Goal: Book appointment/travel/reservation

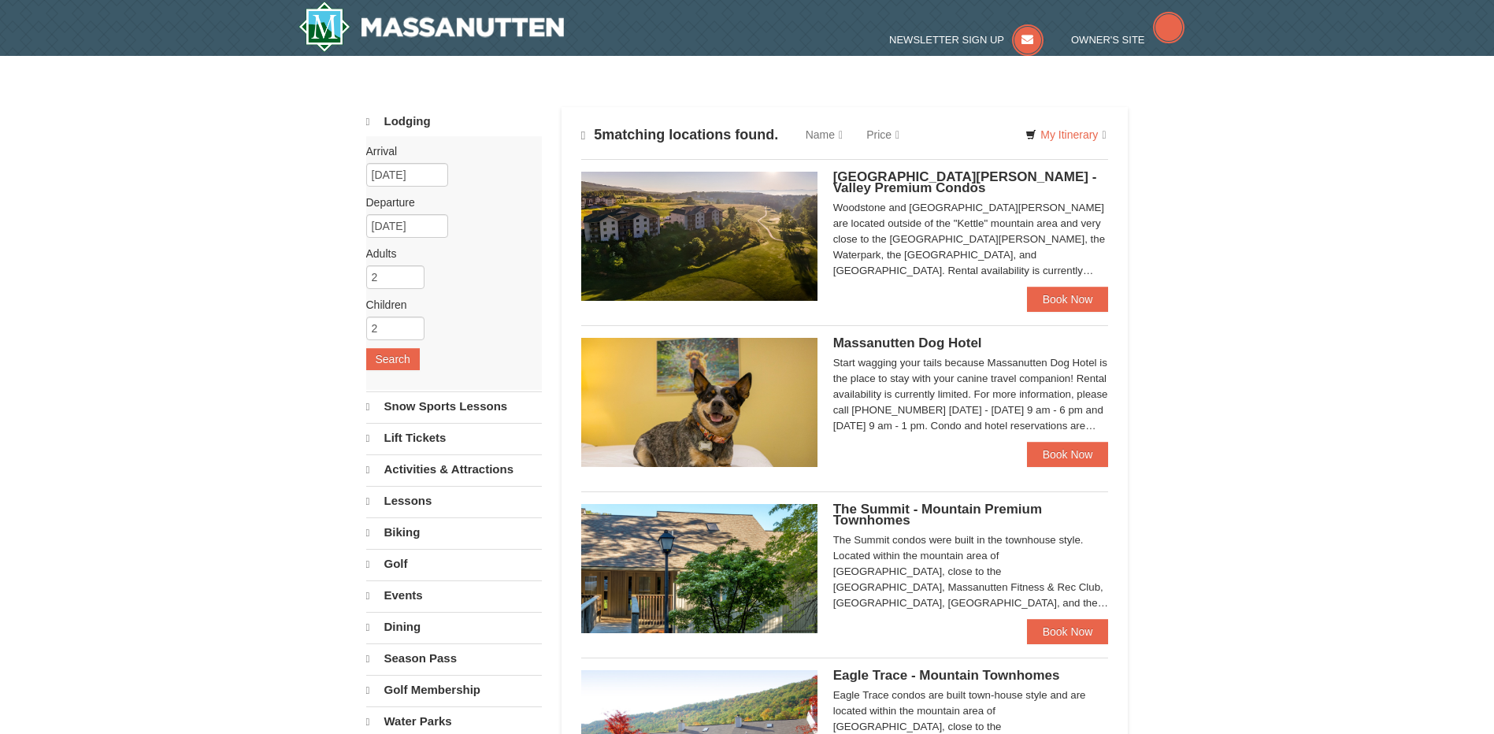
select select "10"
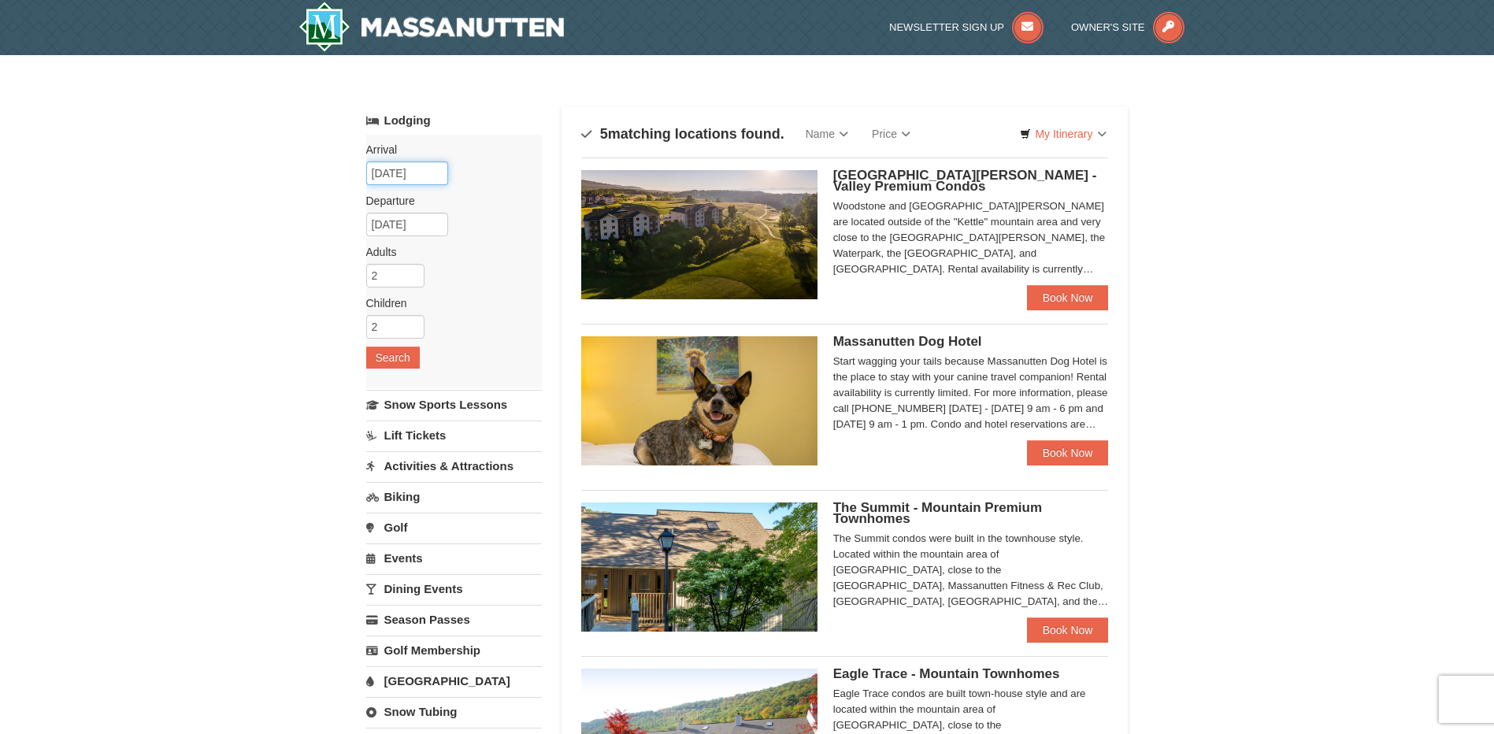
click at [419, 168] on input "[DATE]" at bounding box center [407, 173] width 82 height 24
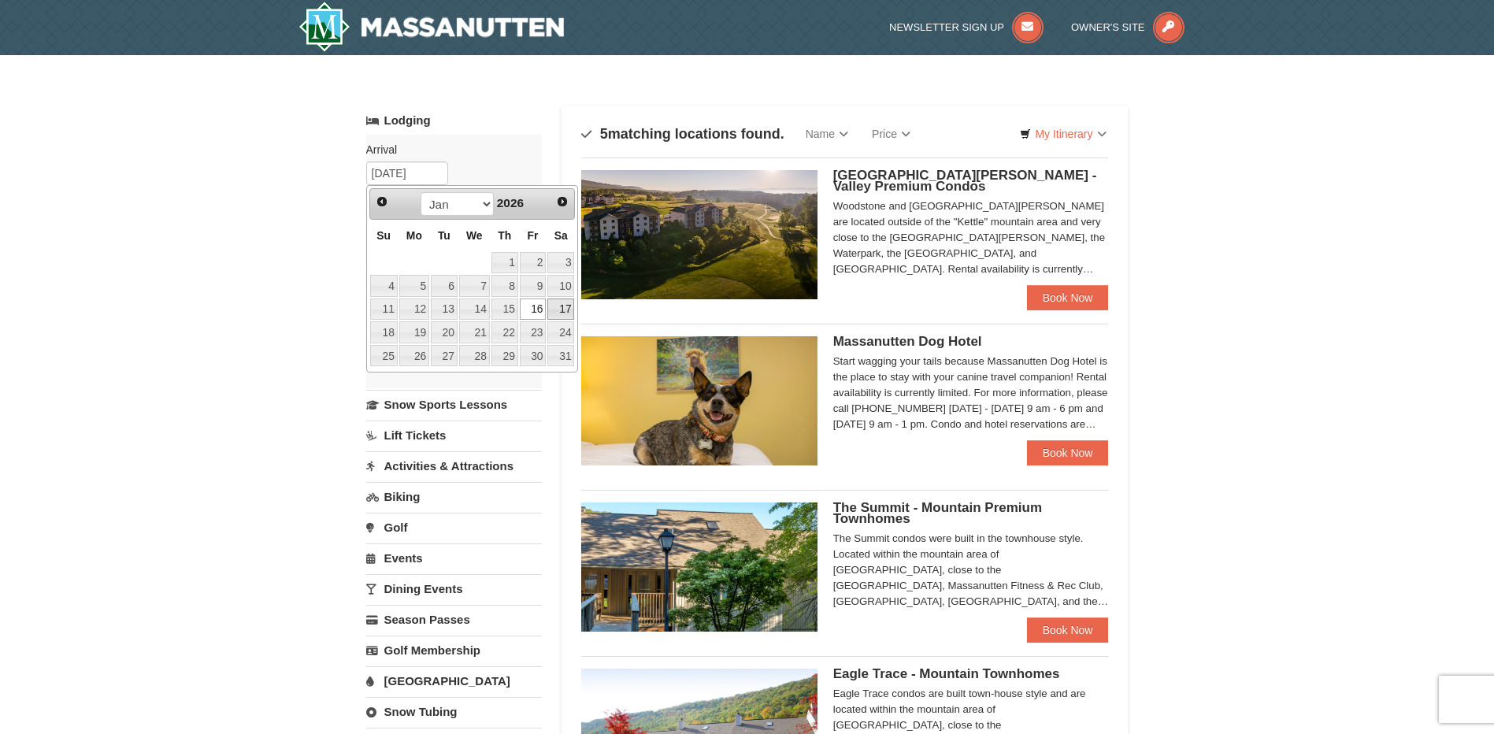
click at [558, 308] on link "17" at bounding box center [560, 309] width 27 height 22
type input "01/17/2026"
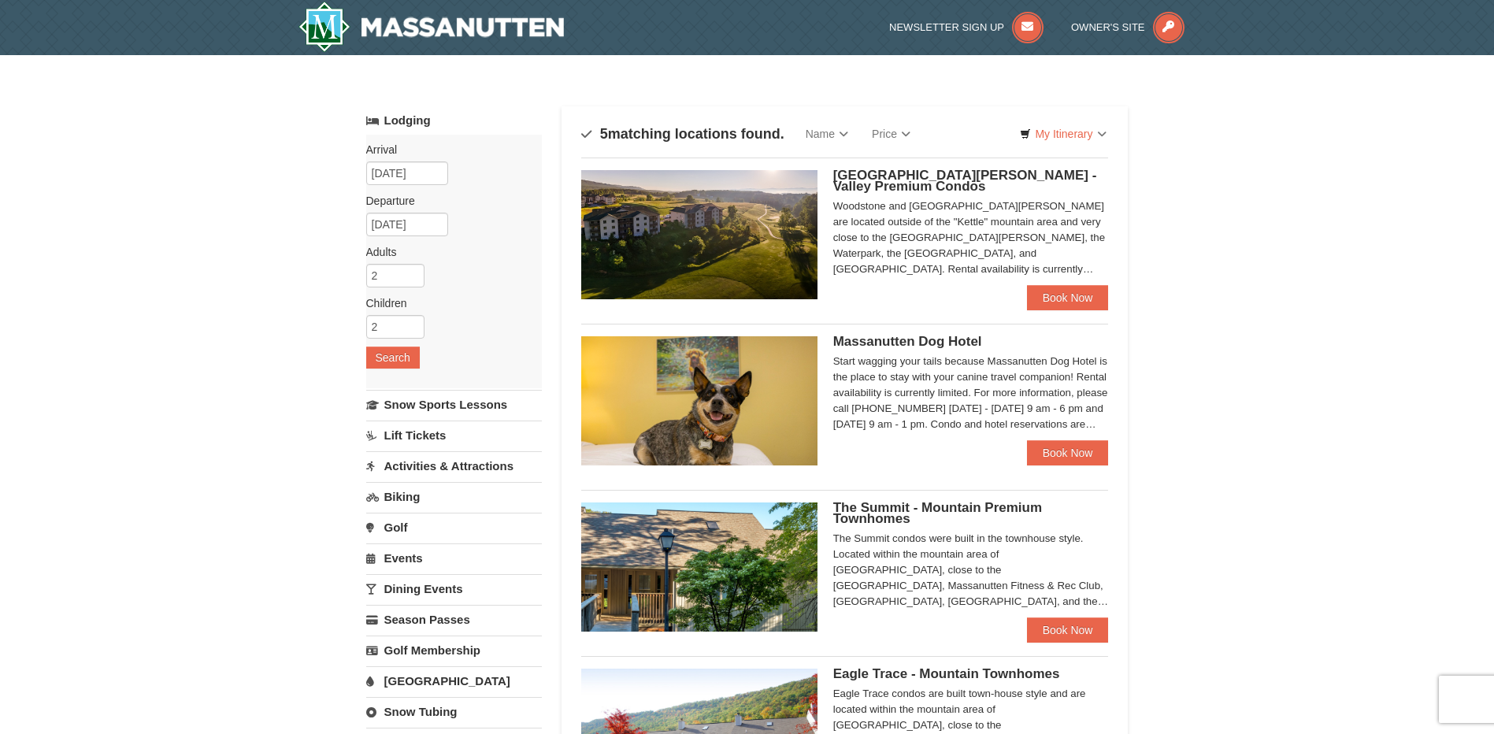
click at [486, 289] on div "Arrival Please format dates MM/DD/YYYY Please format dates MM/DD/YYYY 01/17/202…" at bounding box center [454, 262] width 176 height 254
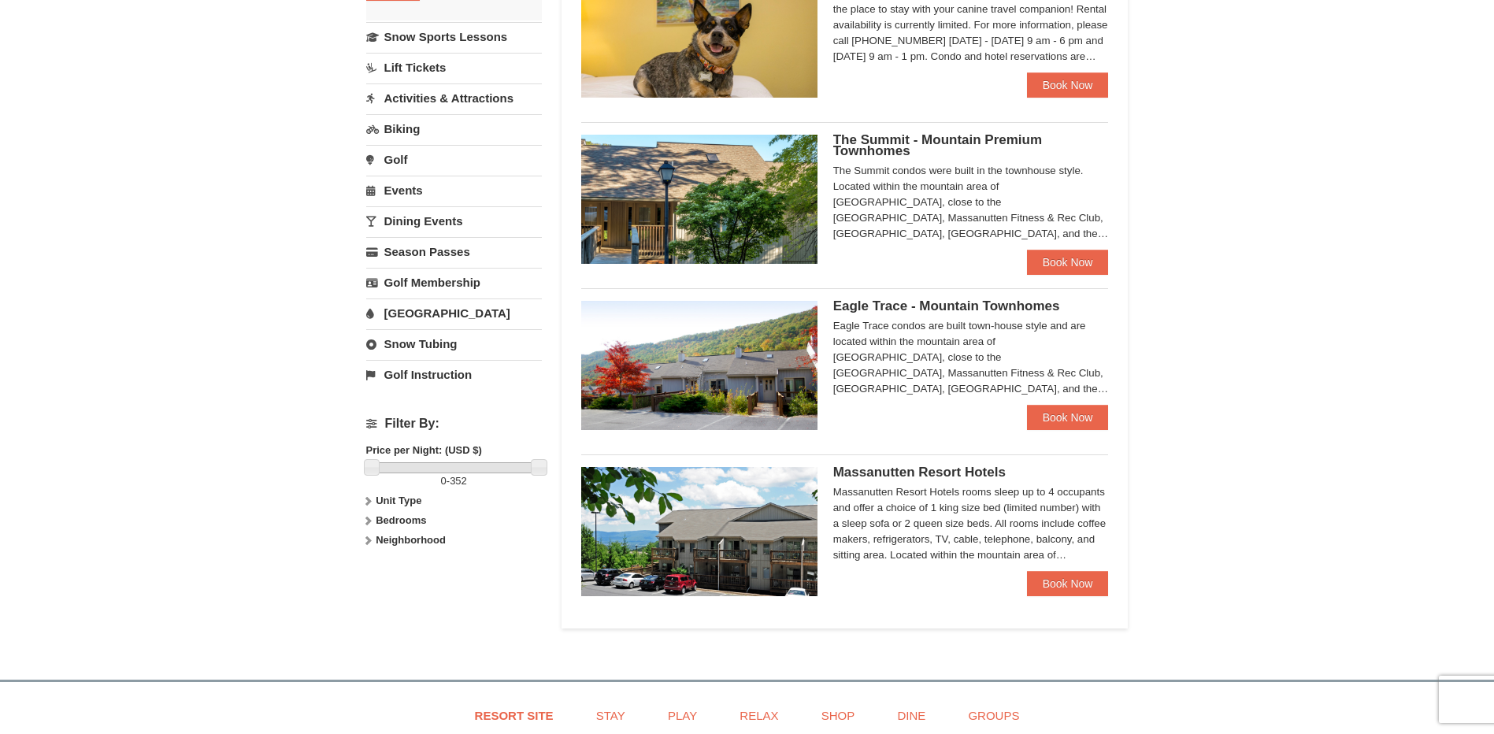
scroll to position [394, 0]
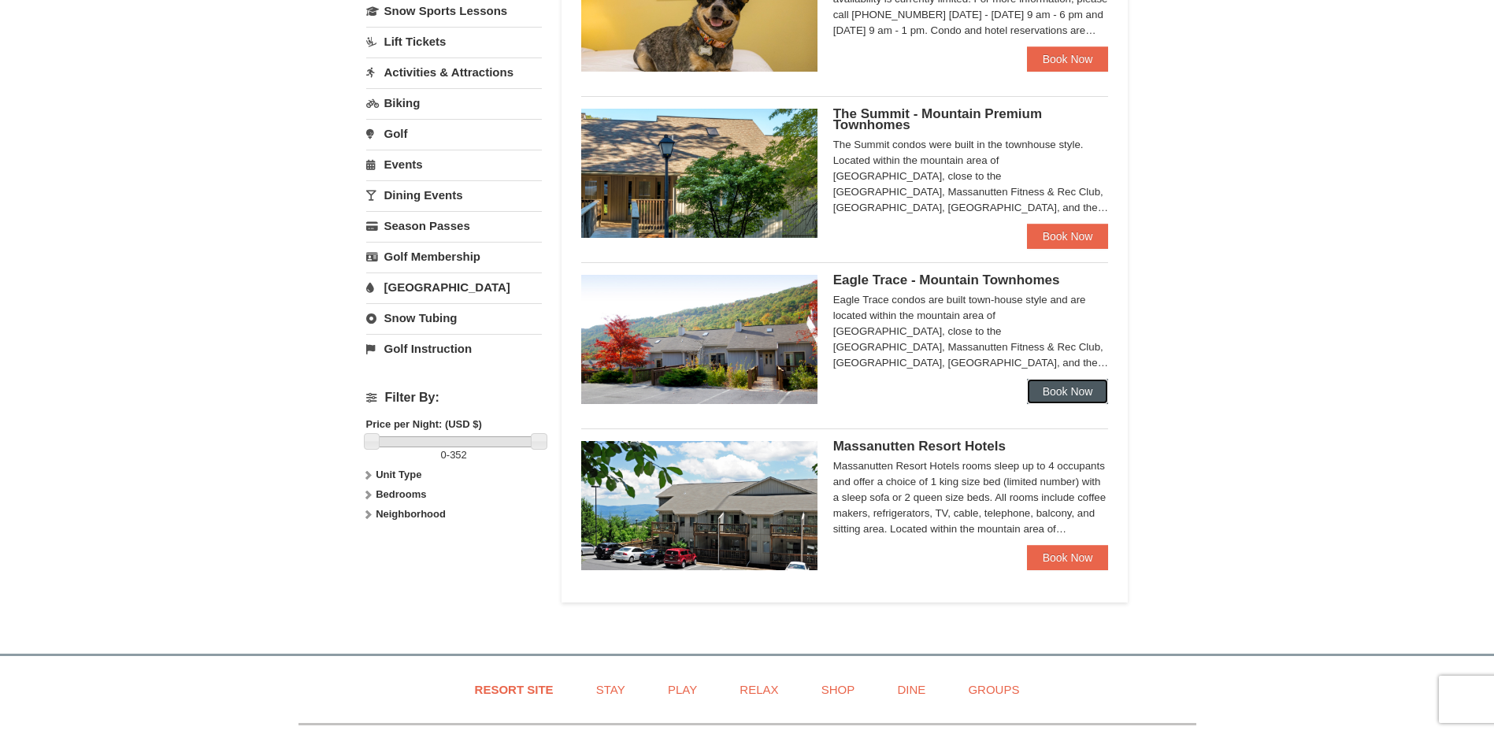
click at [1051, 396] on link "Book Now" at bounding box center [1068, 391] width 82 height 25
click at [1062, 551] on link "Book Now" at bounding box center [1068, 557] width 82 height 25
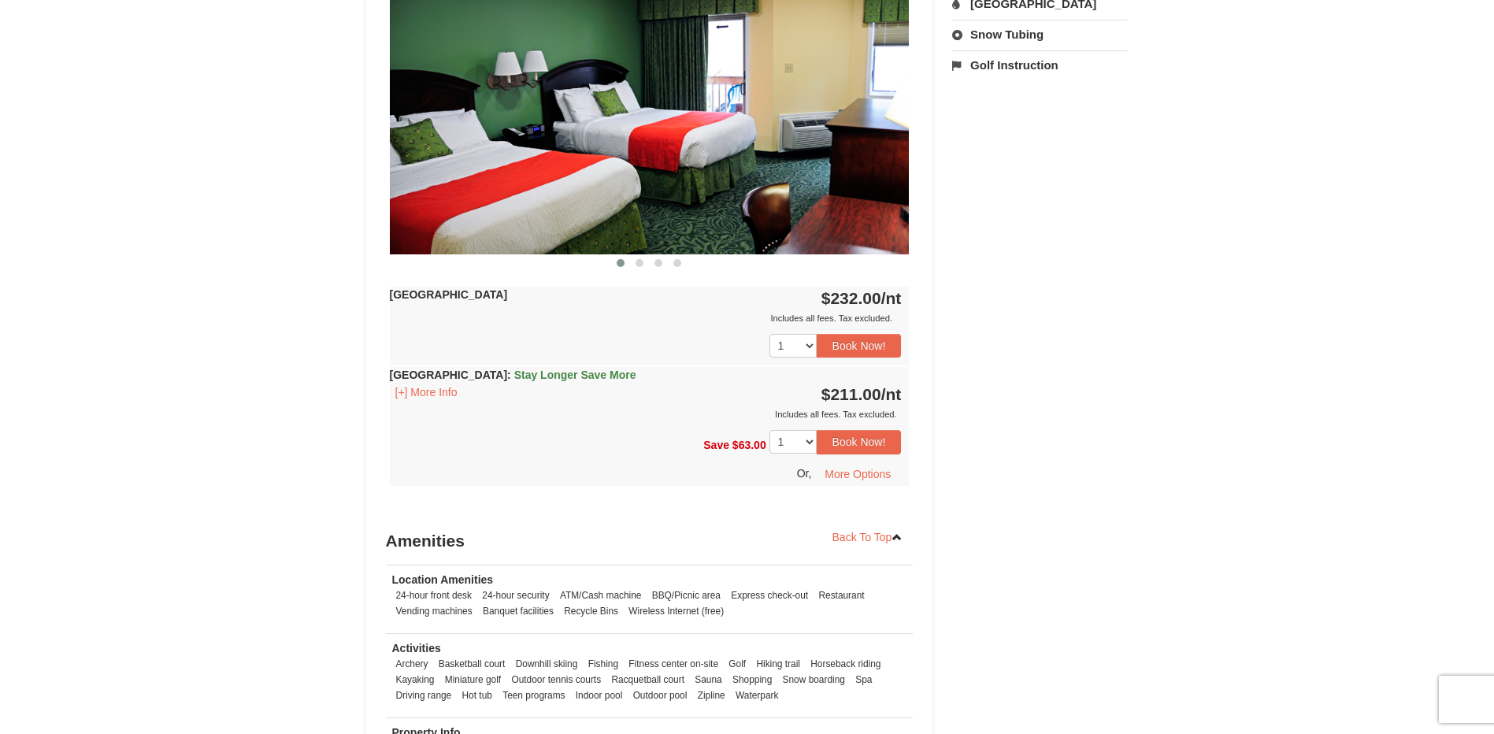
scroll to position [709, 0]
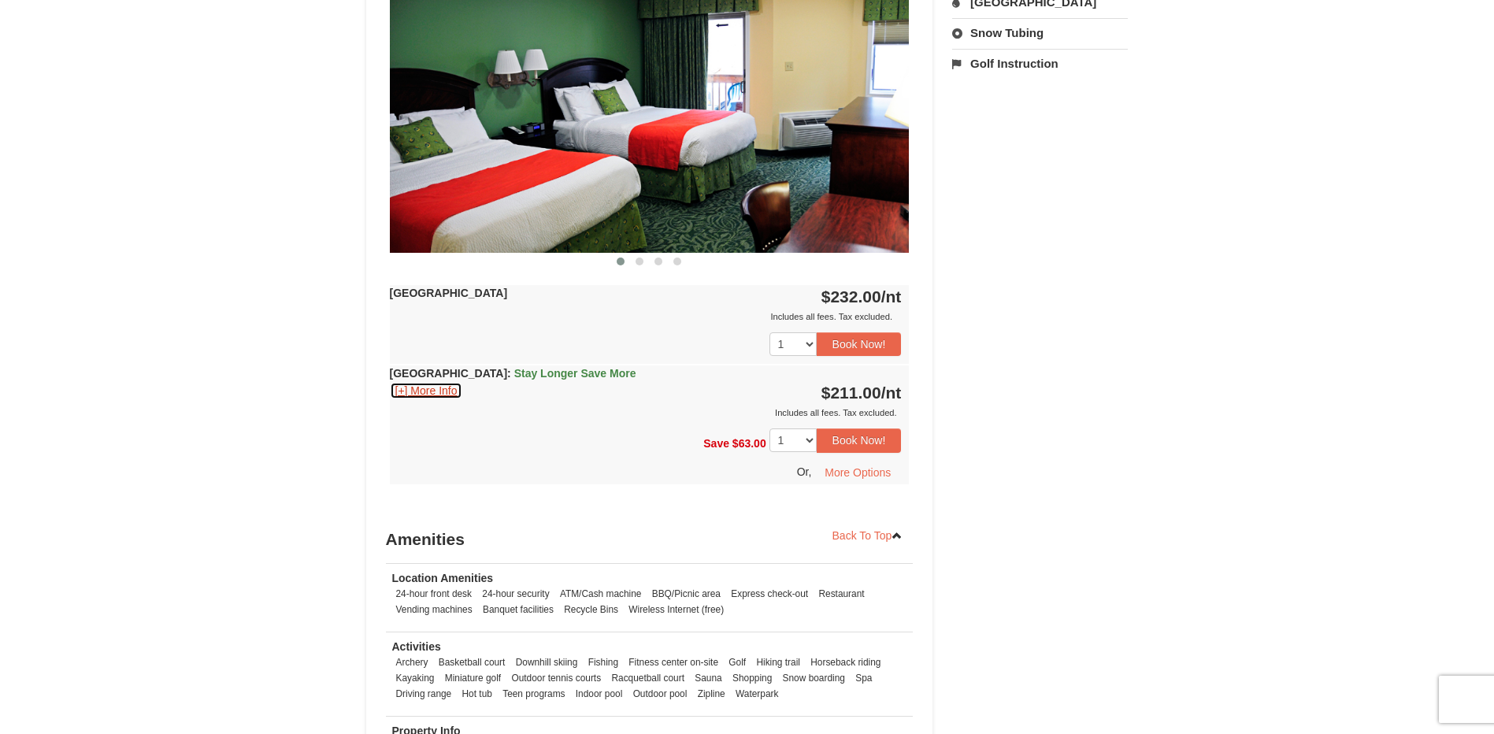
click at [402, 395] on button "[+] More Info" at bounding box center [426, 390] width 73 height 17
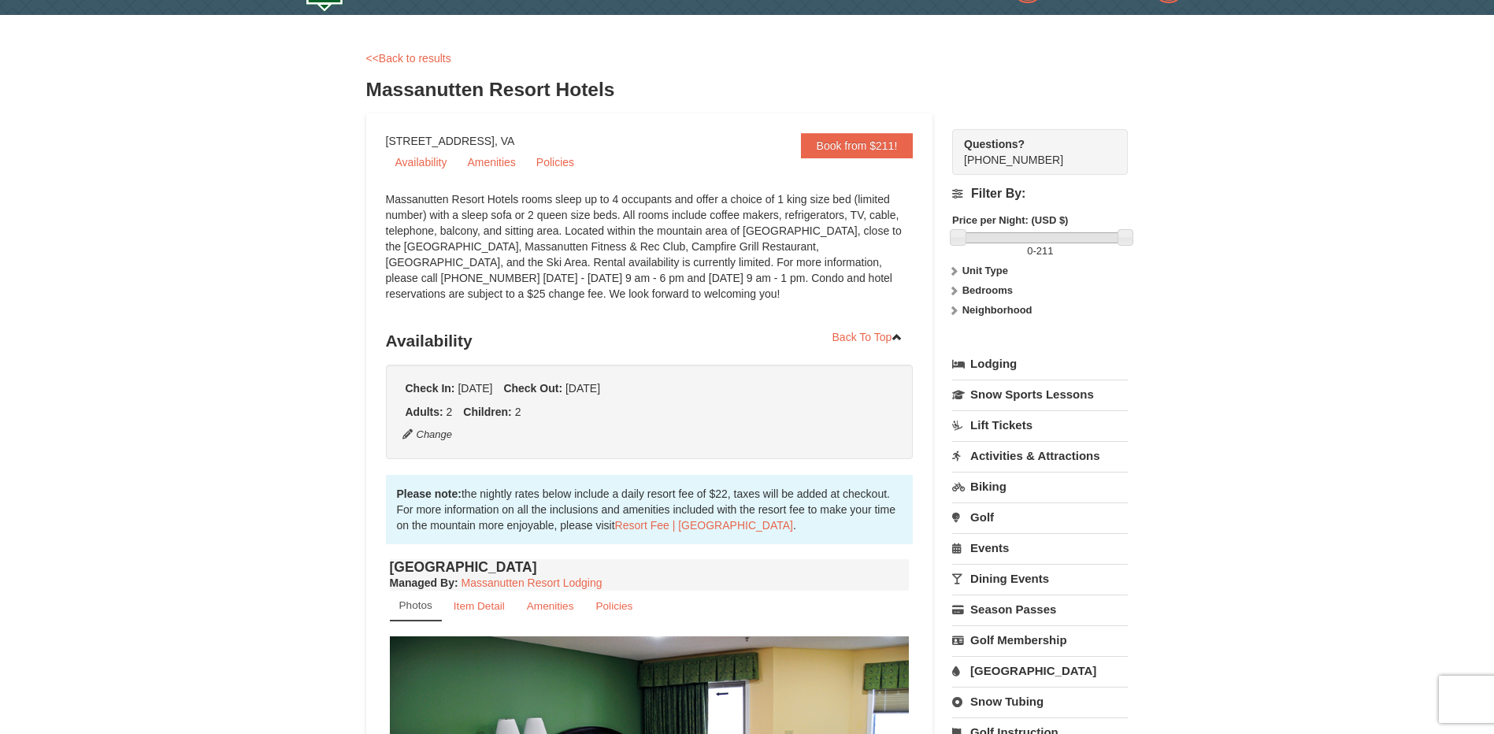
scroll to position [0, 0]
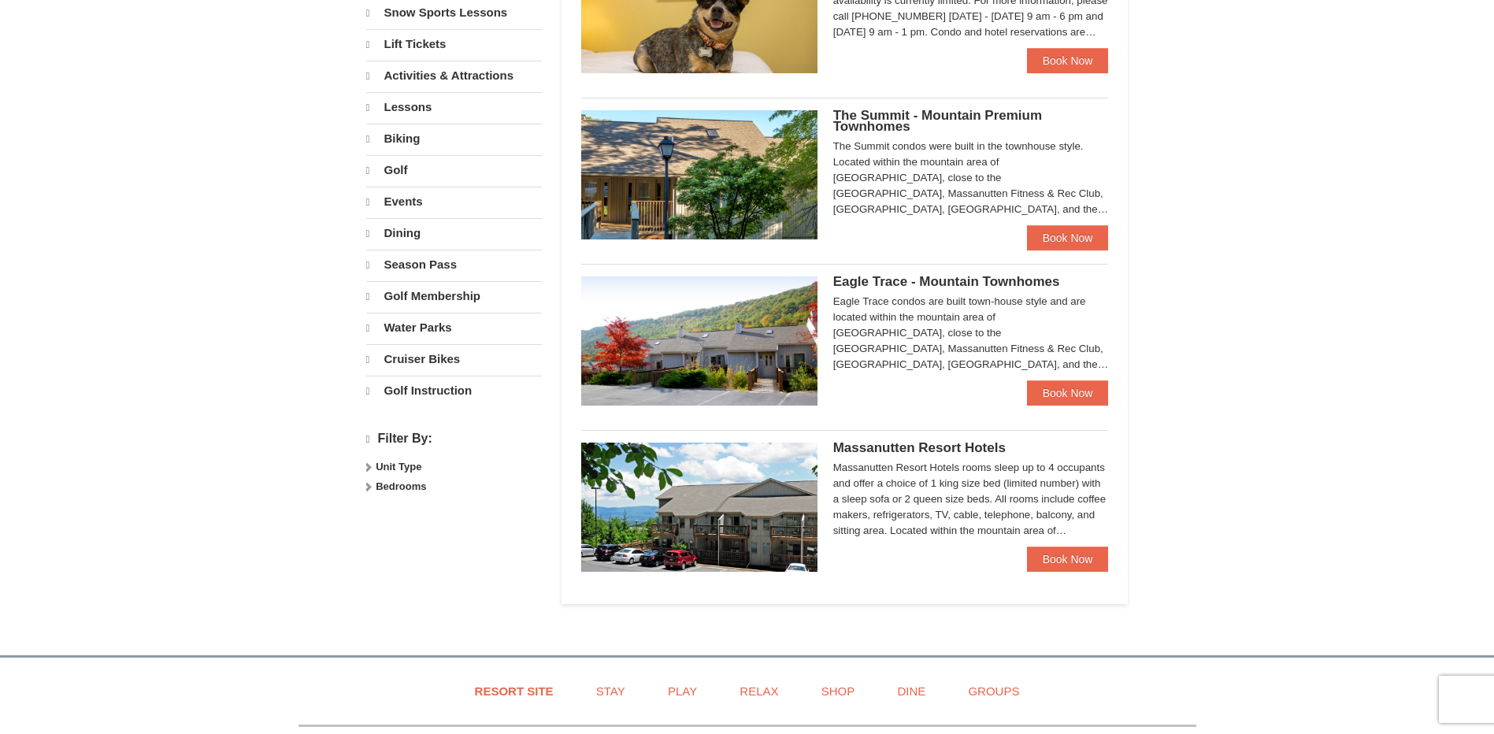
select select "10"
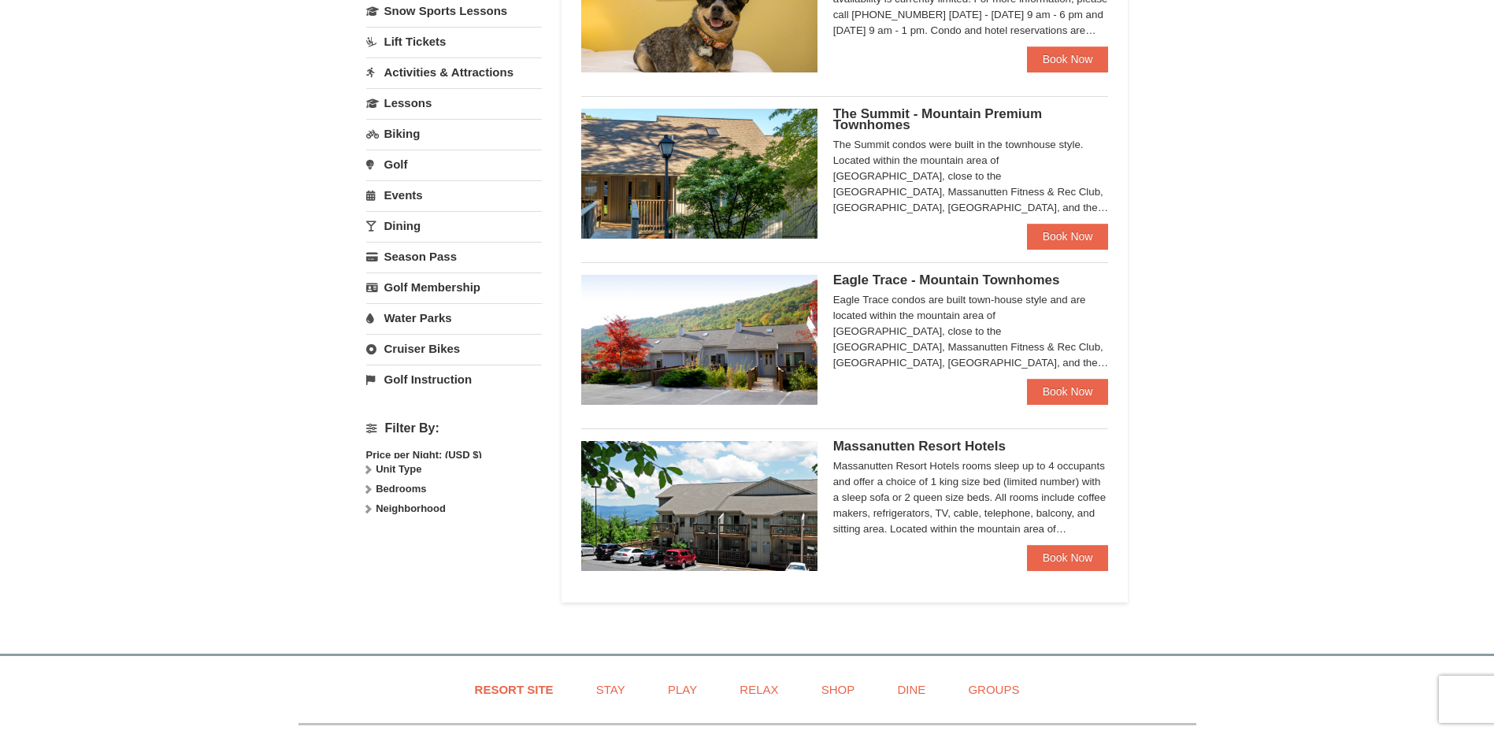
select select "10"
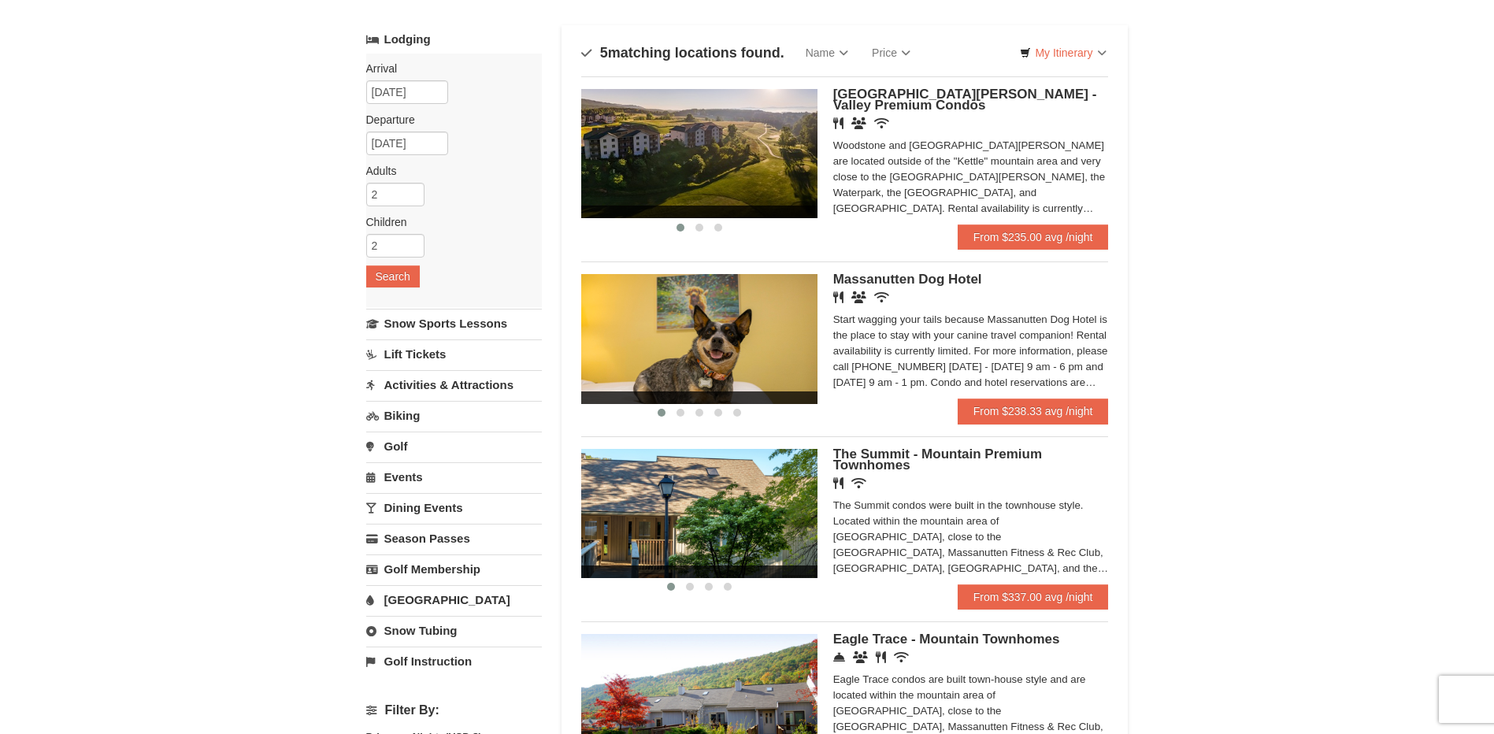
scroll to position [80, 0]
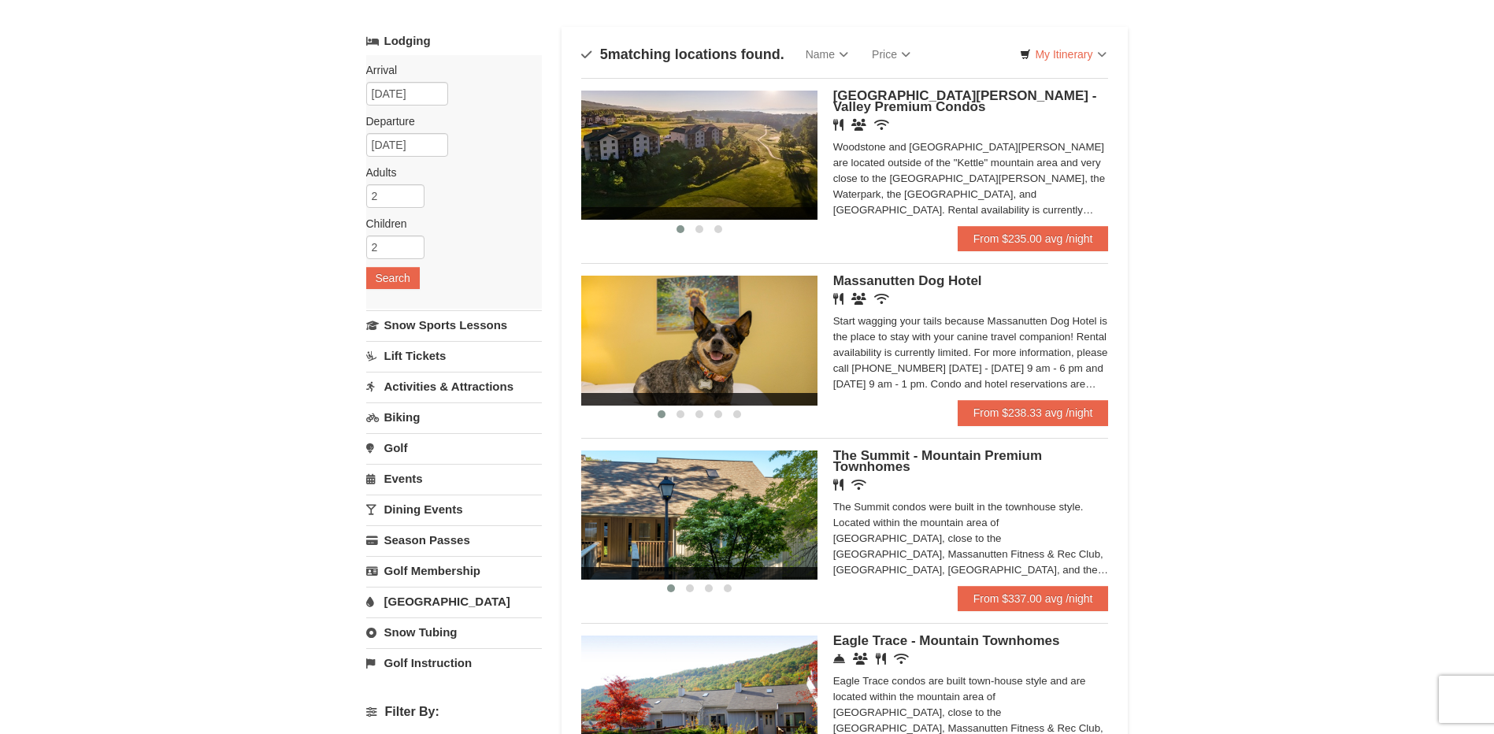
click at [922, 94] on span "[GEOGRAPHIC_DATA][PERSON_NAME] - Valley Premium Condos" at bounding box center [965, 101] width 264 height 26
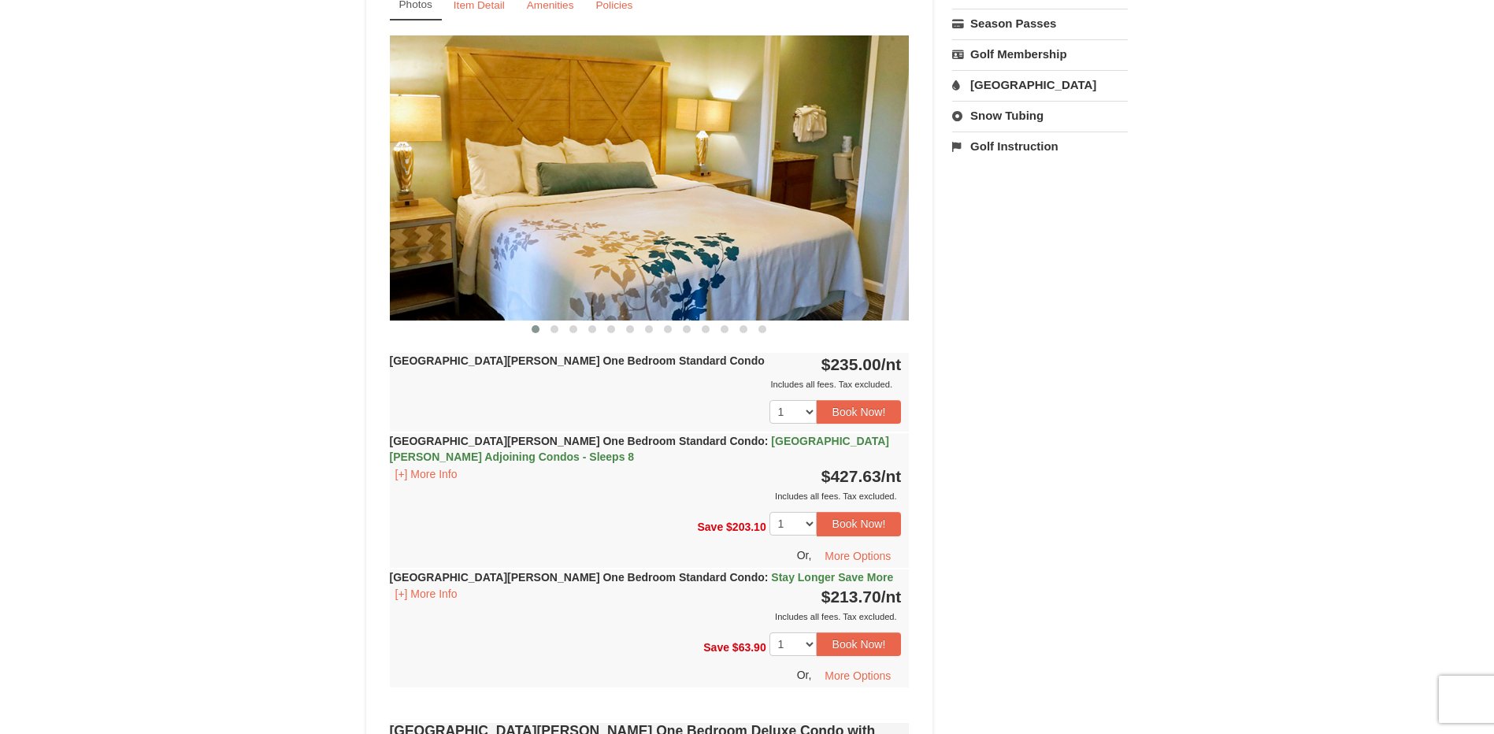
scroll to position [630, 0]
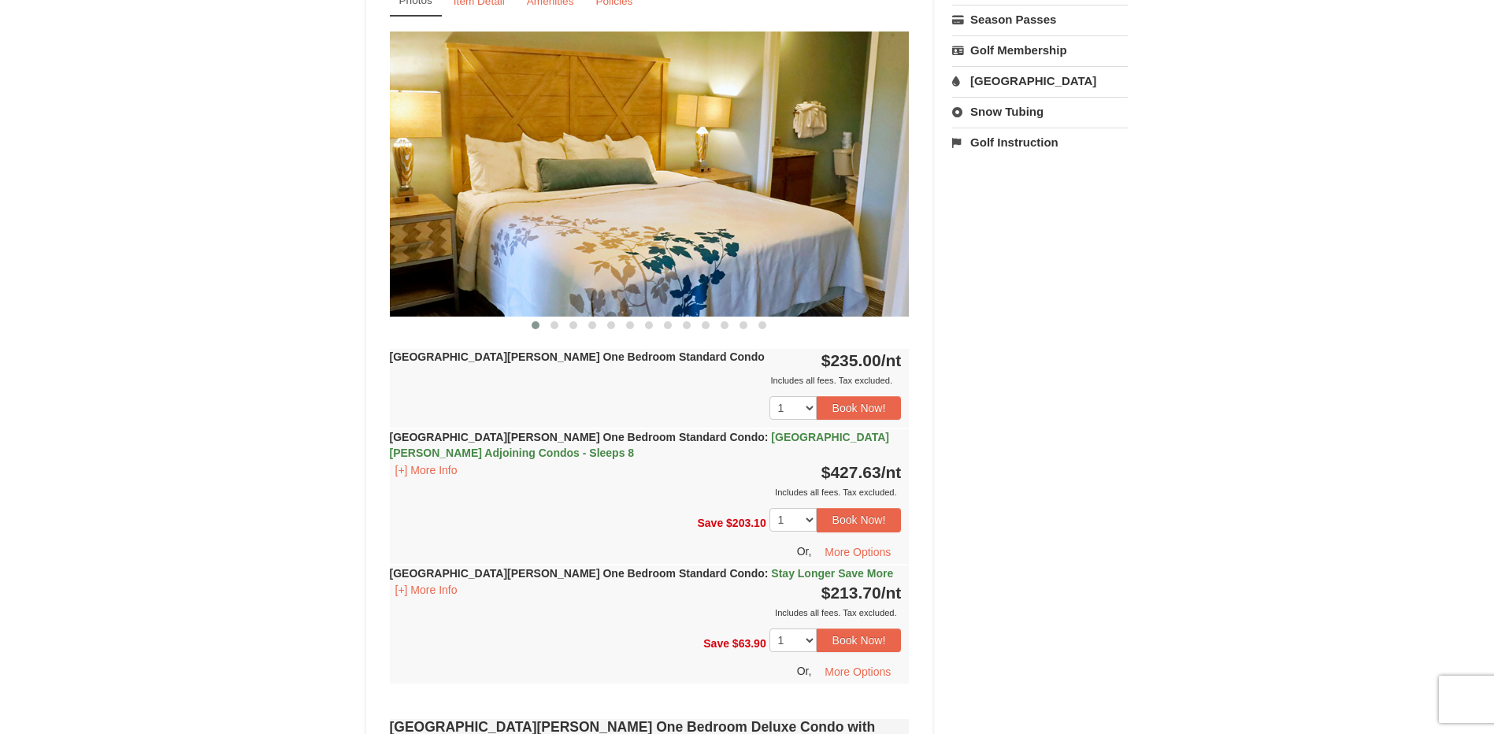
click at [476, 443] on strong "Woodstone Meadows One Bedroom Standard Condo : Casa de Campo Adjoining Condos -…" at bounding box center [639, 445] width 499 height 28
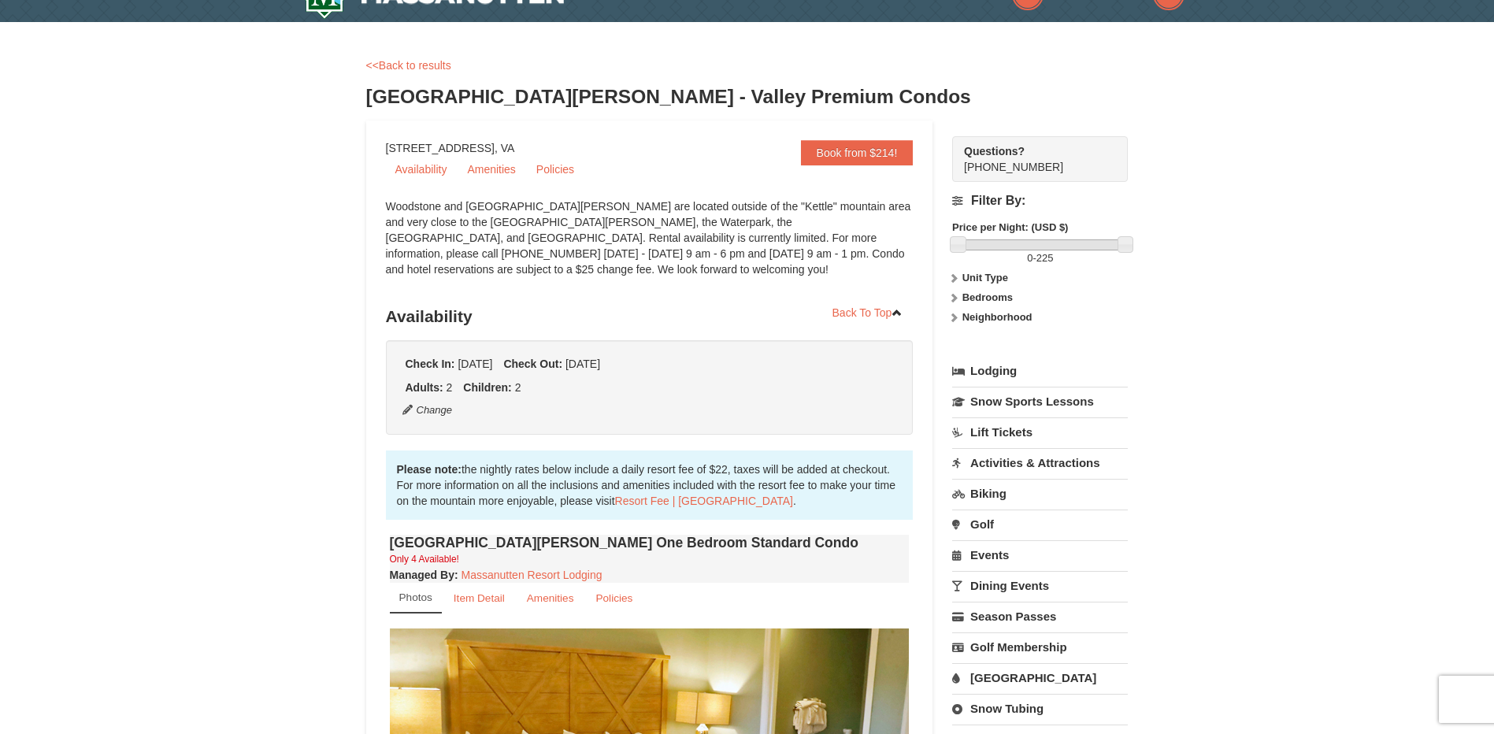
scroll to position [0, 0]
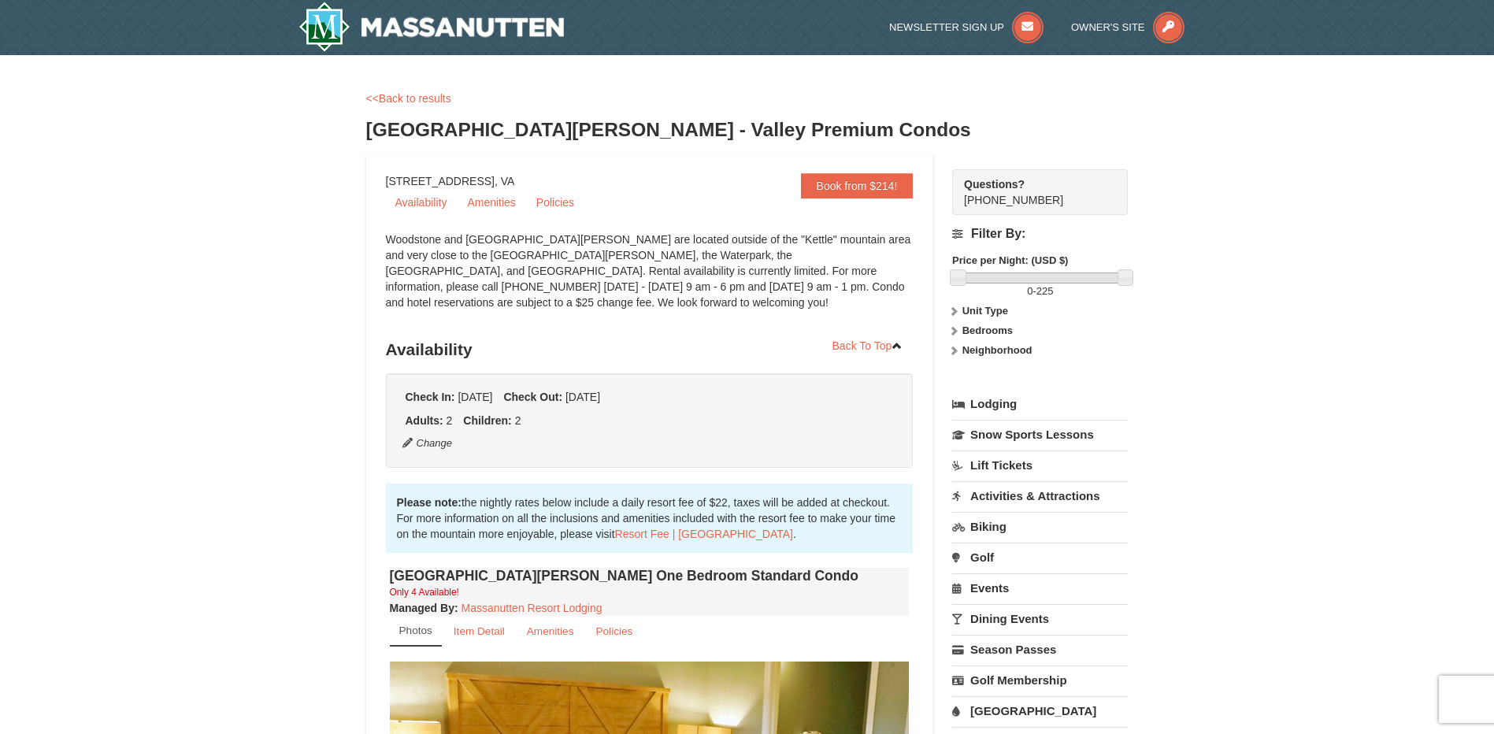
click at [998, 468] on link "Lift Tickets" at bounding box center [1040, 464] width 176 height 29
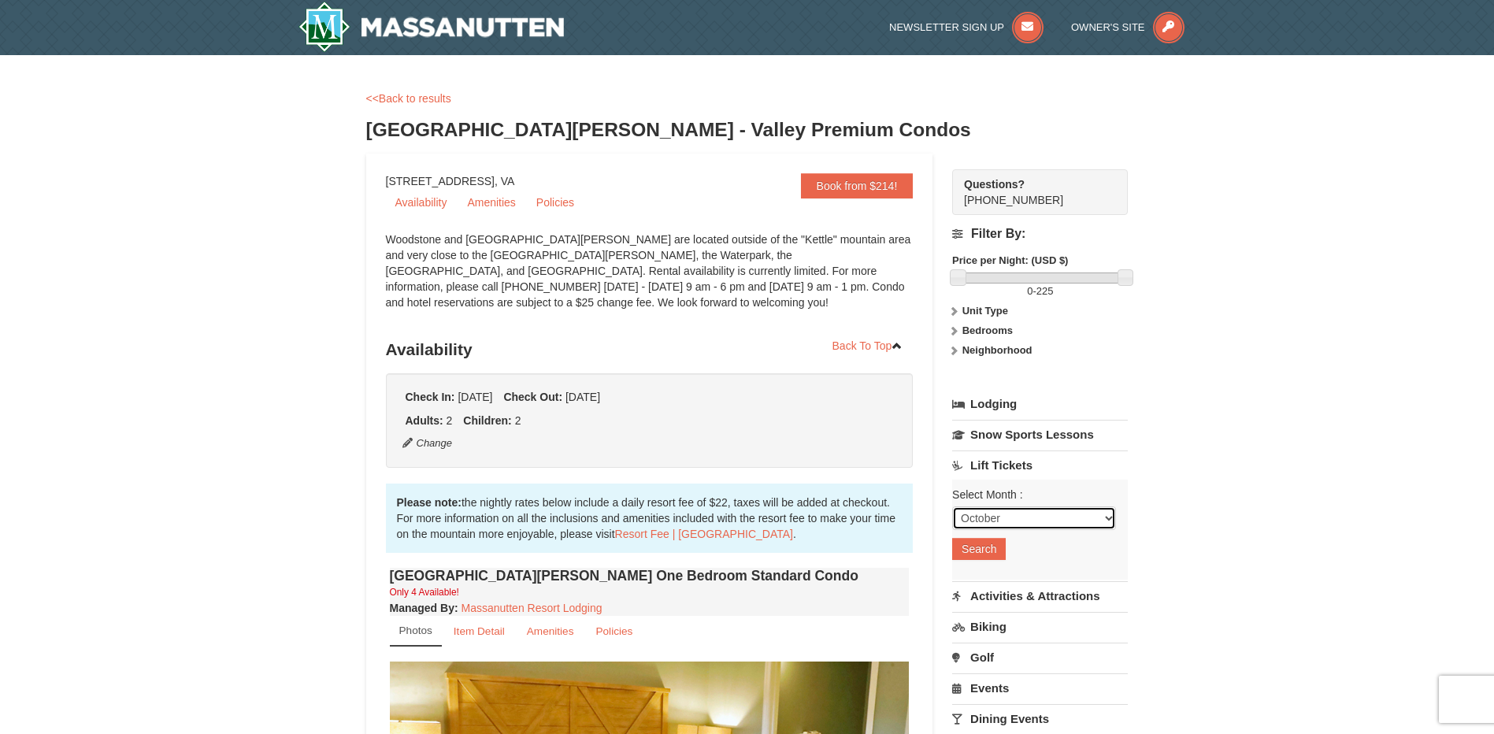
click at [1001, 508] on select "October November December January February March April May June July August Sep…" at bounding box center [1034, 518] width 164 height 24
select select "1"
click at [952, 506] on select "October November December January February March April May June July August Sep…" at bounding box center [1034, 518] width 164 height 24
click at [987, 553] on button "Search" at bounding box center [979, 549] width 54 height 22
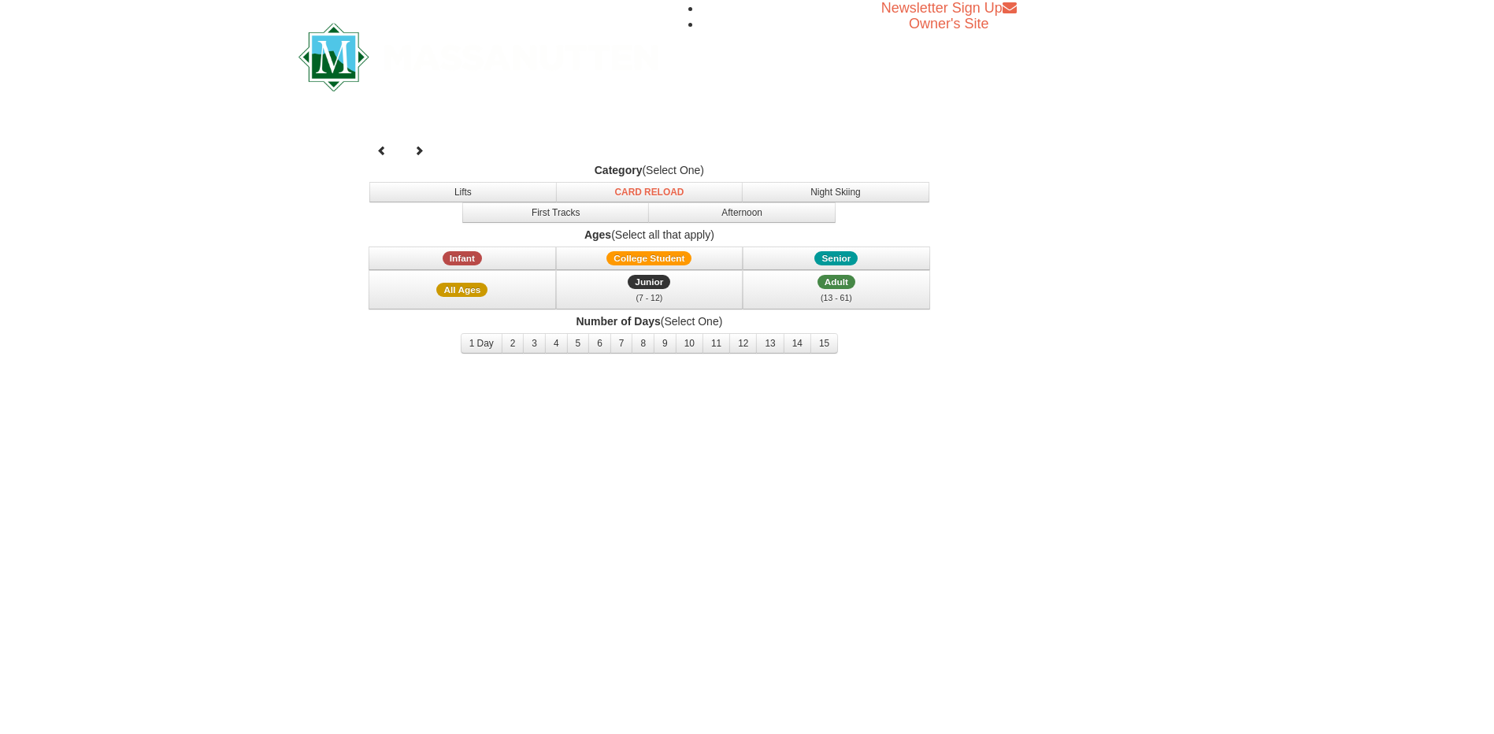
select select "1"
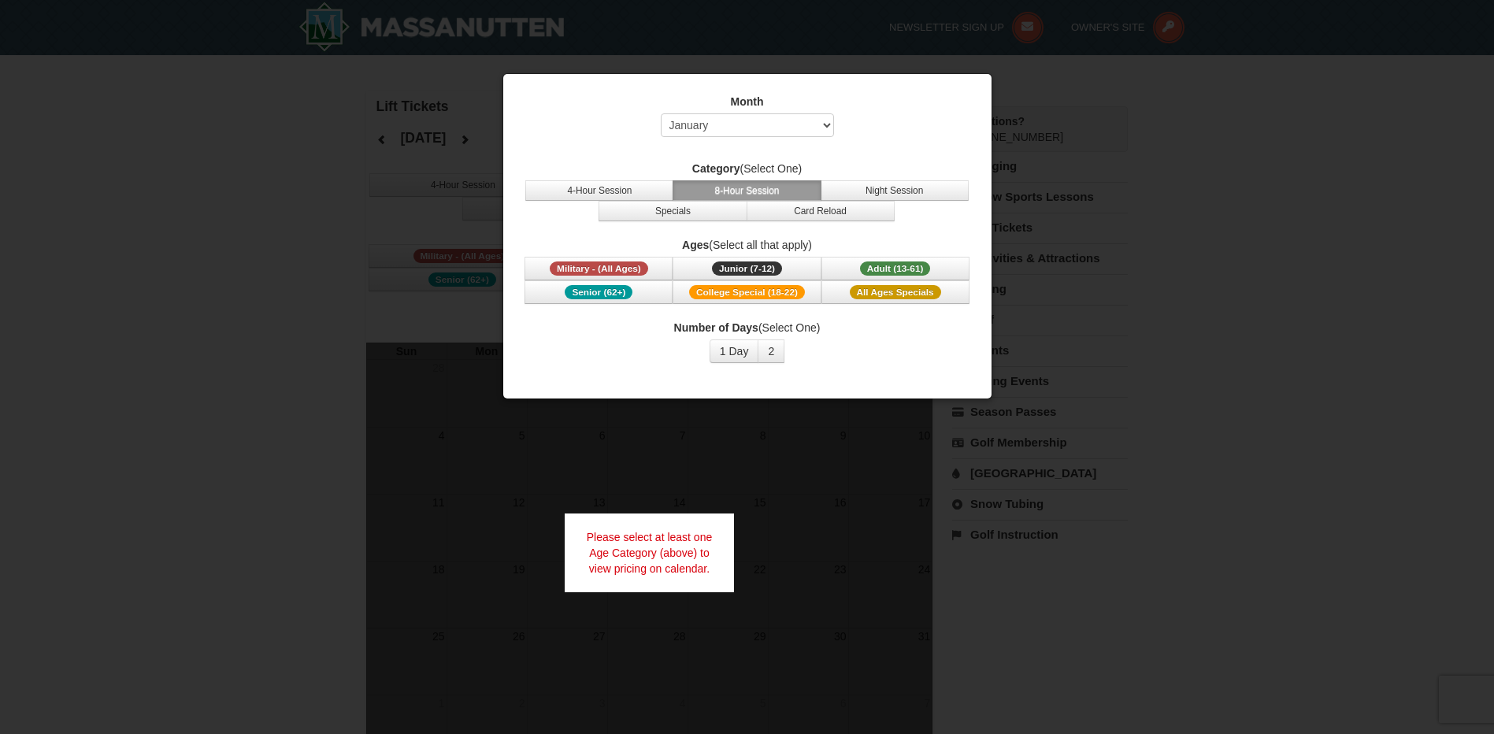
click at [1259, 165] on div at bounding box center [747, 367] width 1494 height 734
